Goal: Information Seeking & Learning: Learn about a topic

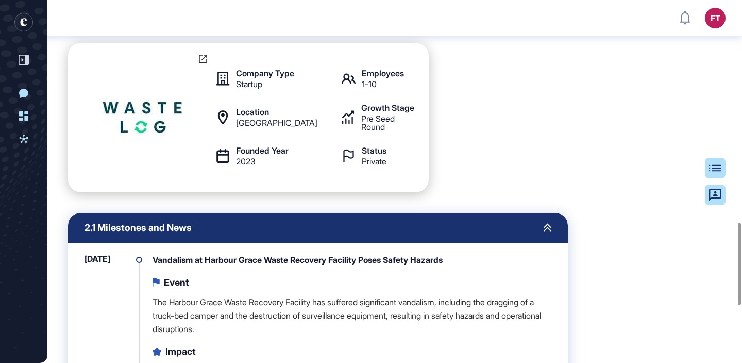
scroll to position [985, 0]
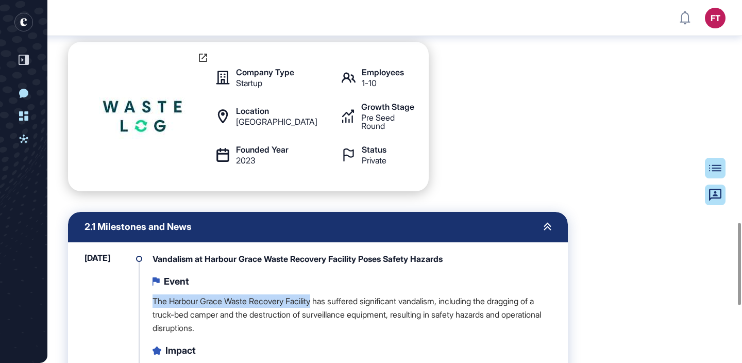
drag, startPoint x: 150, startPoint y: 312, endPoint x: 319, endPoint y: 316, distance: 169.6
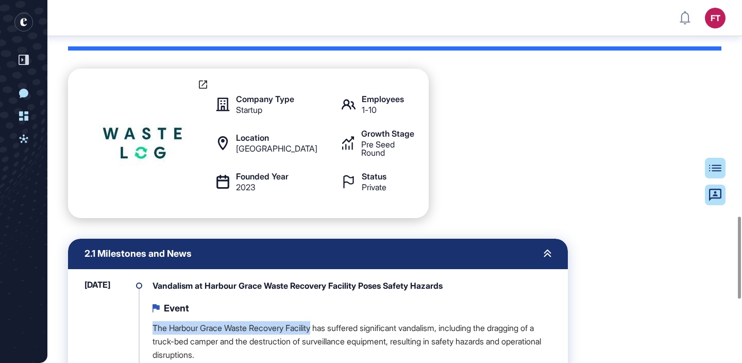
scroll to position [955, 0]
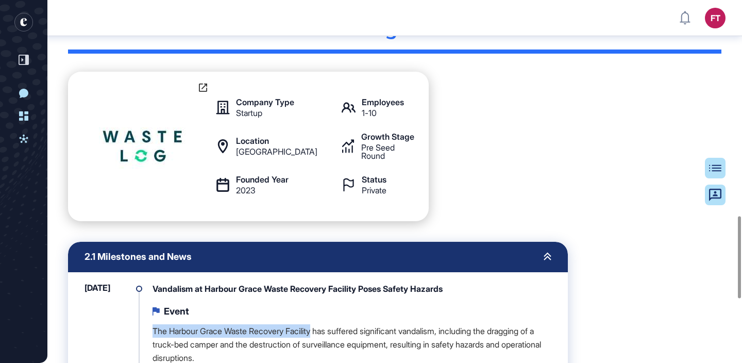
click at [134, 156] on img at bounding box center [143, 147] width 88 height 88
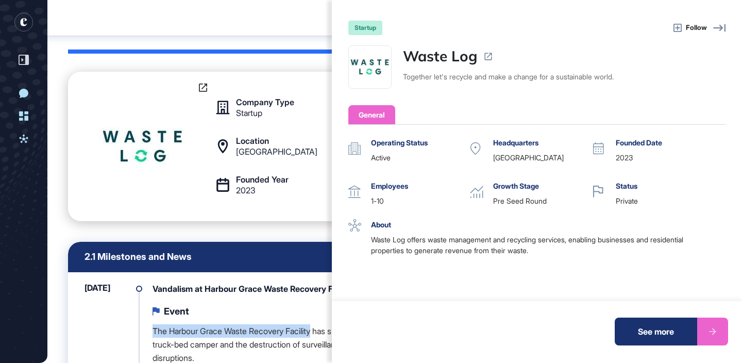
click at [352, 64] on img at bounding box center [370, 67] width 42 height 42
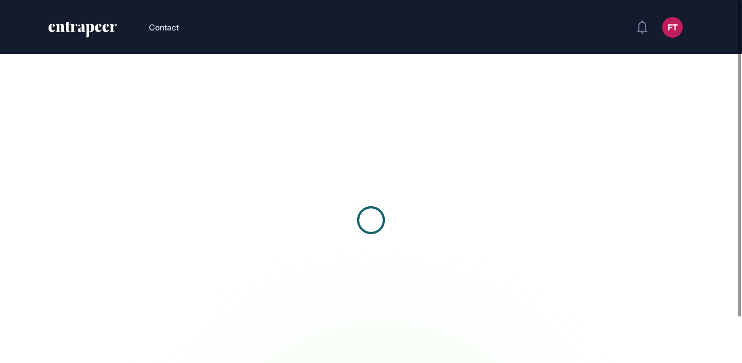
scroll to position [1, 1]
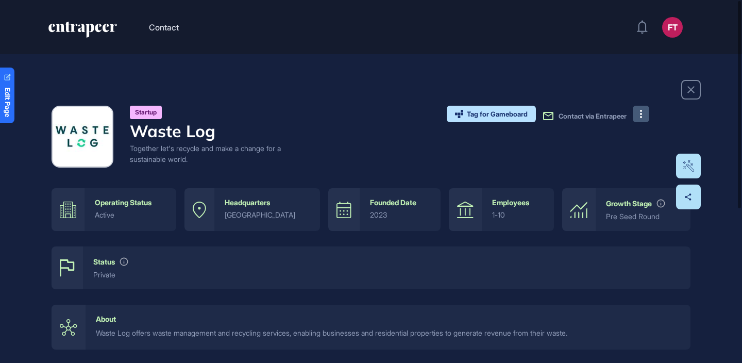
click at [640, 112] on icon at bounding box center [641, 114] width 2 height 8
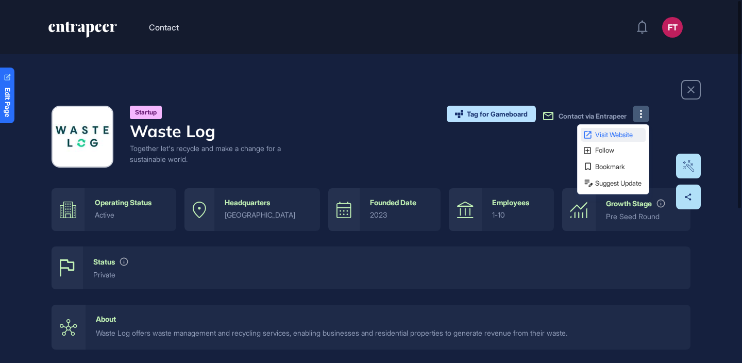
click at [616, 135] on span "Visit Website" at bounding box center [619, 134] width 48 height 7
